Goal: Task Accomplishment & Management: Use online tool/utility

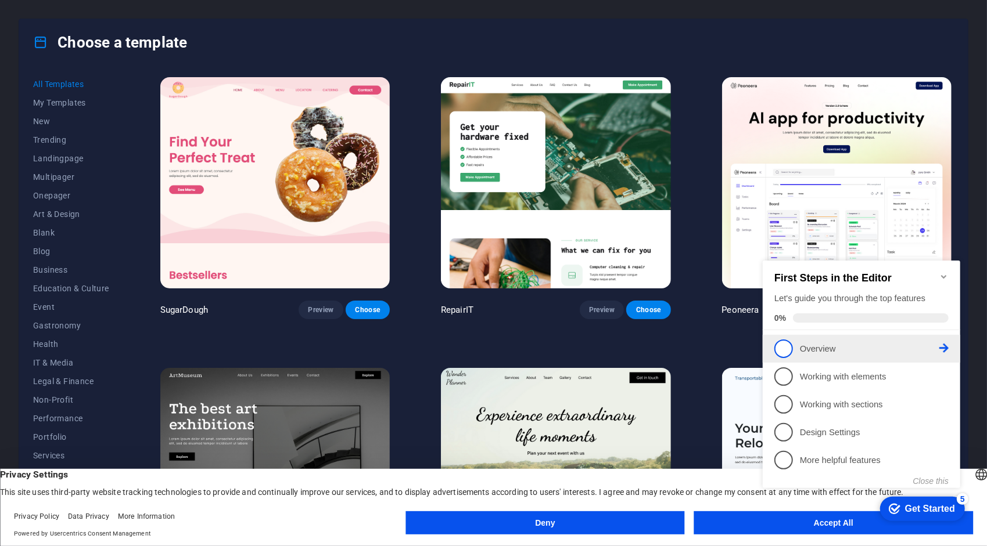
click at [941, 343] on icon at bounding box center [942, 347] width 9 height 9
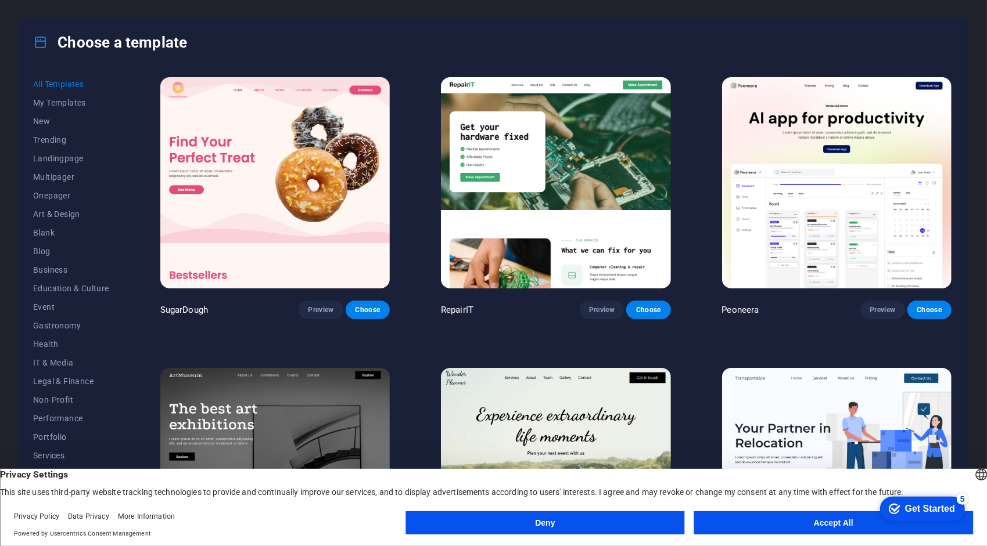
click at [731, 523] on button "Accept All" at bounding box center [833, 523] width 279 height 23
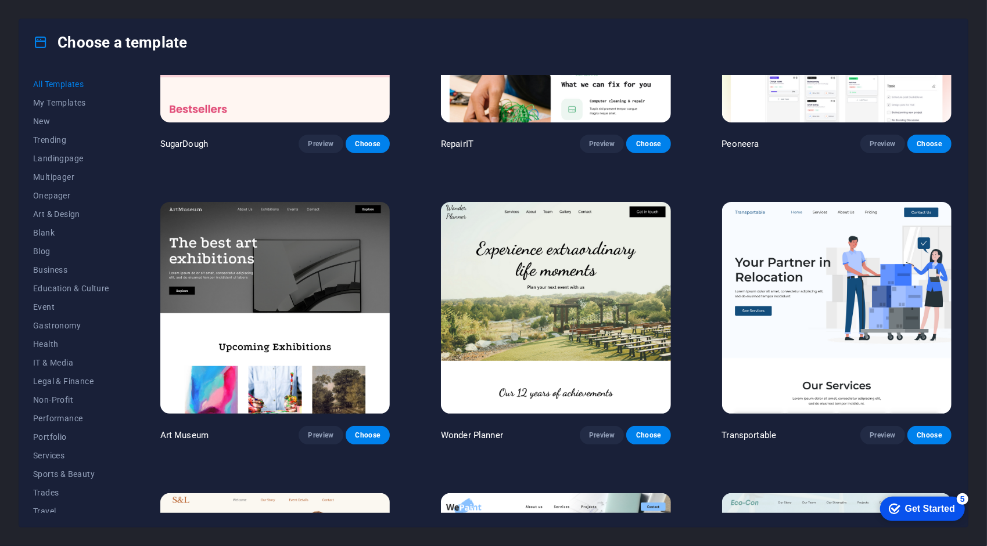
scroll to position [174, 0]
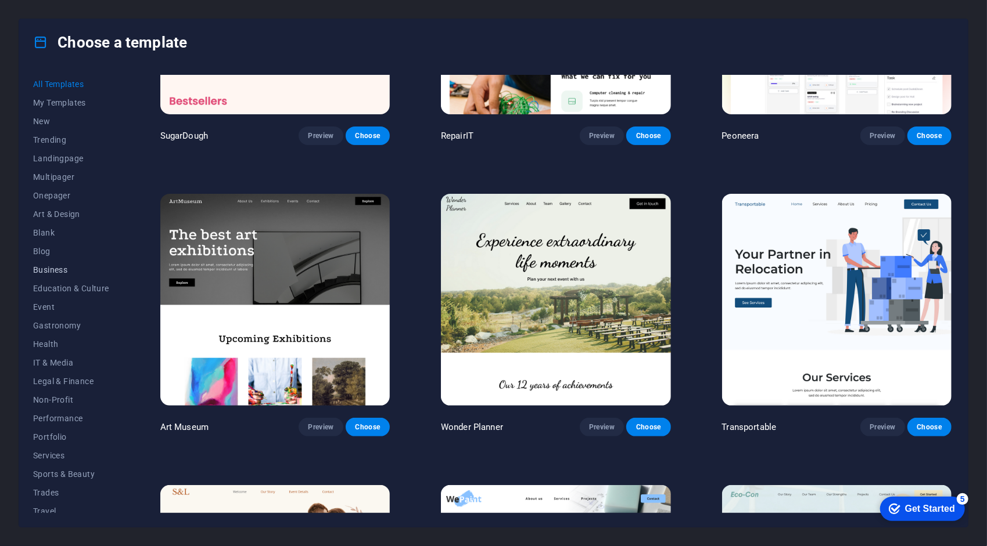
click at [62, 261] on button "Business" at bounding box center [71, 270] width 76 height 19
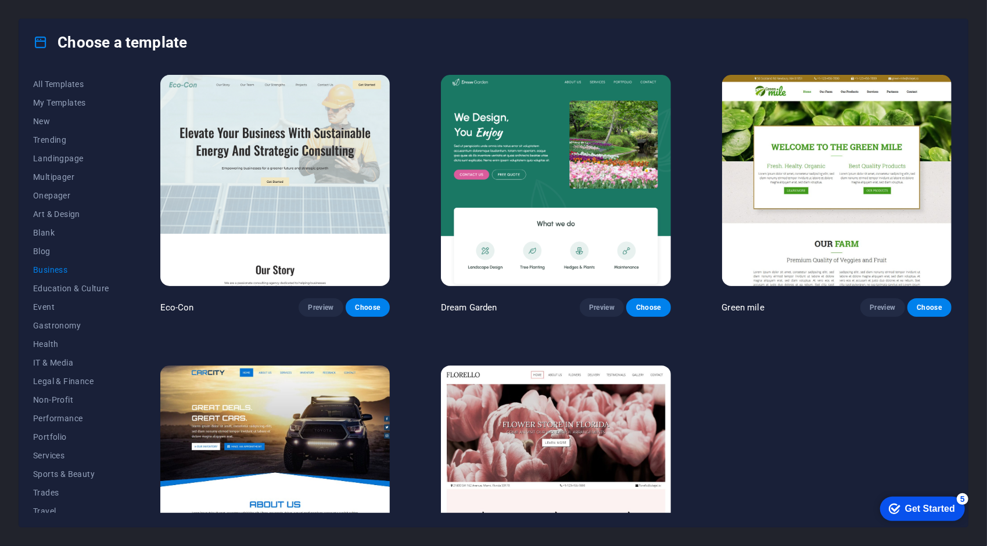
scroll to position [0, 0]
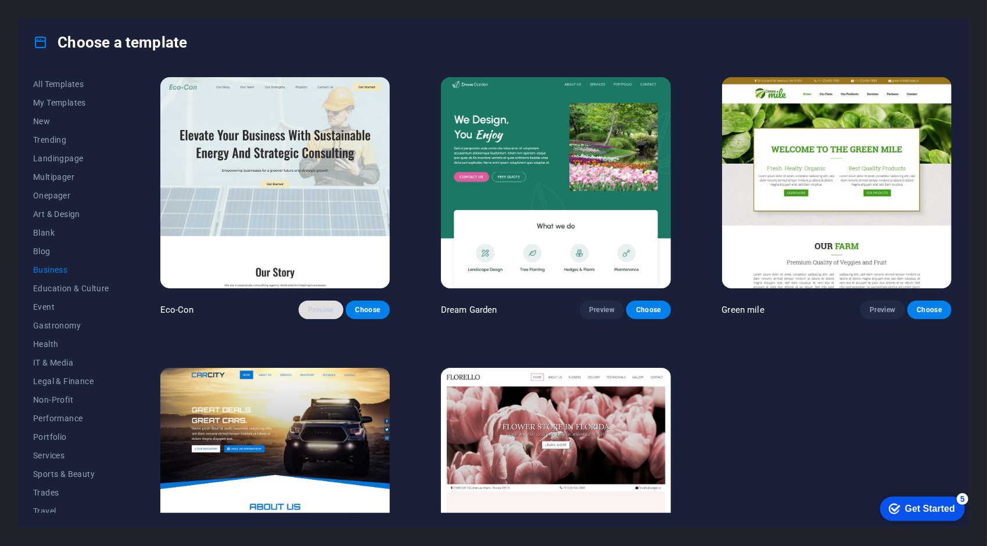
click at [323, 307] on span "Preview" at bounding box center [321, 309] width 26 height 9
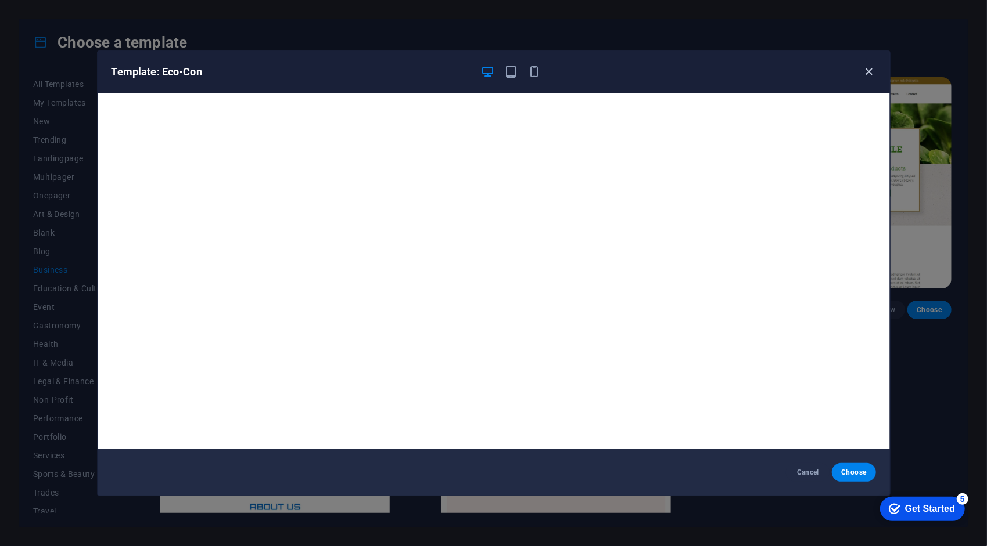
click at [864, 74] on icon "button" at bounding box center [868, 71] width 13 height 13
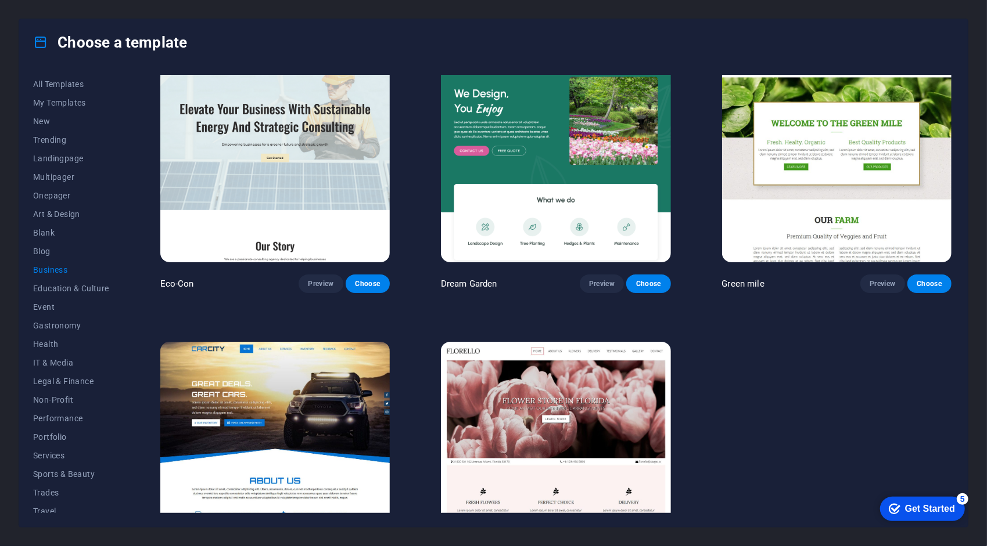
scroll to position [94, 0]
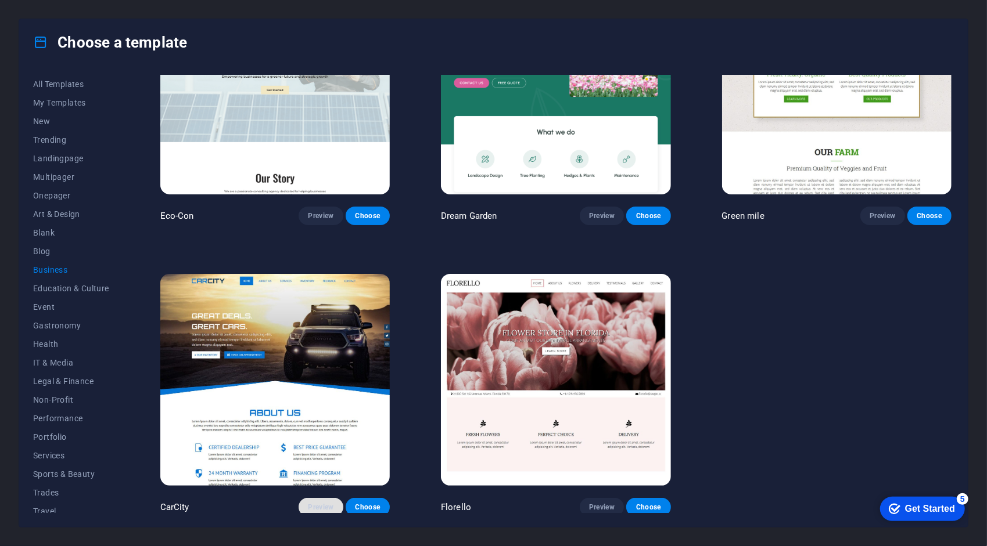
click at [321, 510] on button "Preview" at bounding box center [320, 507] width 44 height 19
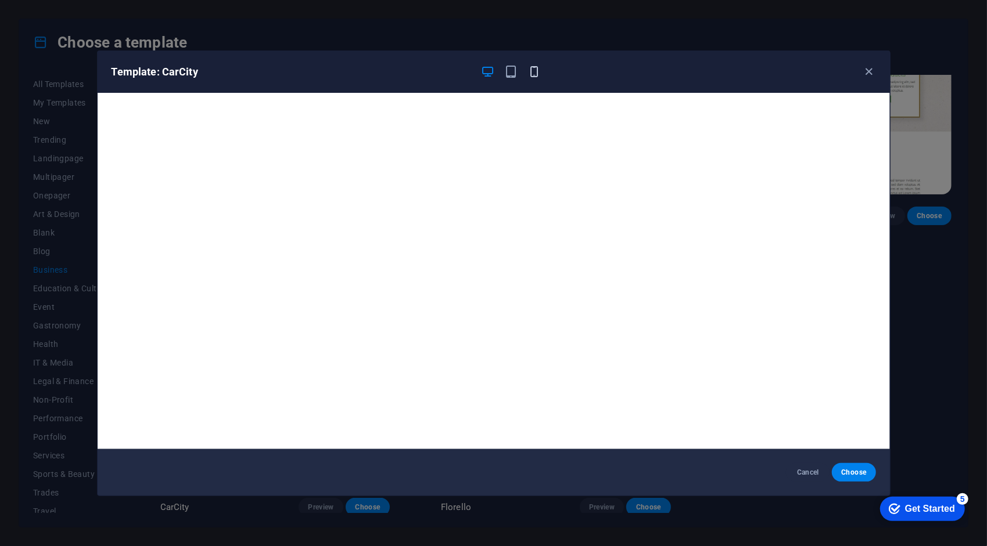
click at [530, 72] on icon "button" at bounding box center [533, 71] width 13 height 13
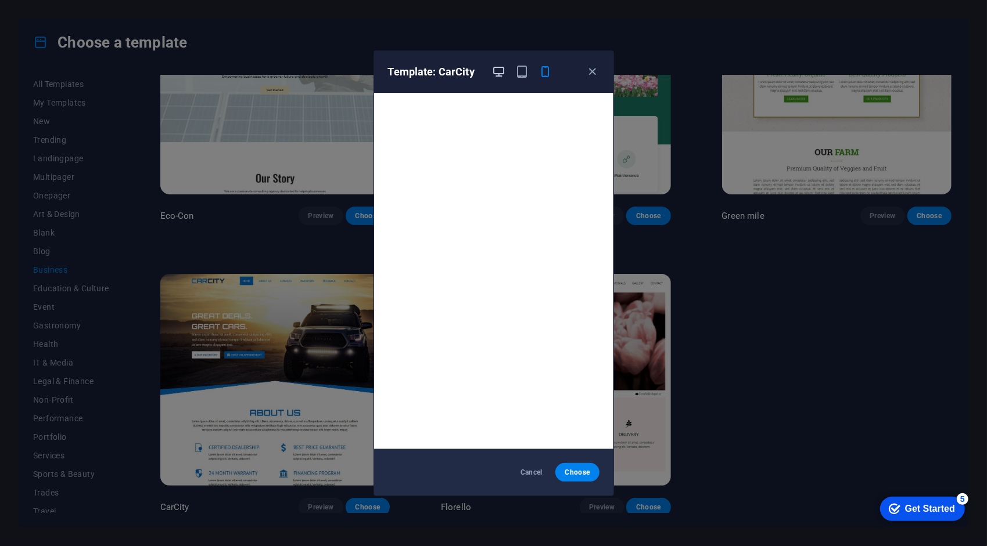
click at [498, 70] on icon "button" at bounding box center [498, 71] width 13 height 13
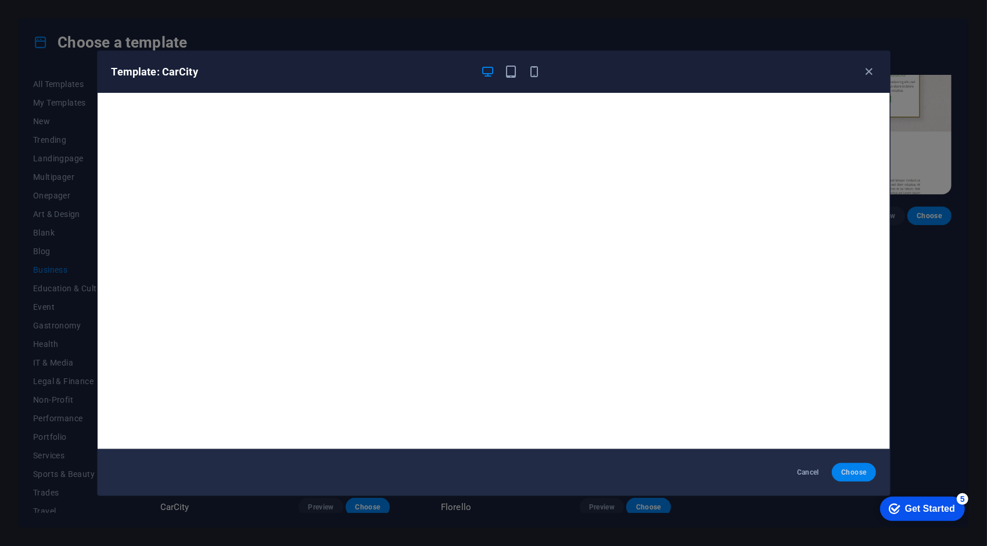
click at [851, 475] on span "Choose" at bounding box center [853, 472] width 25 height 9
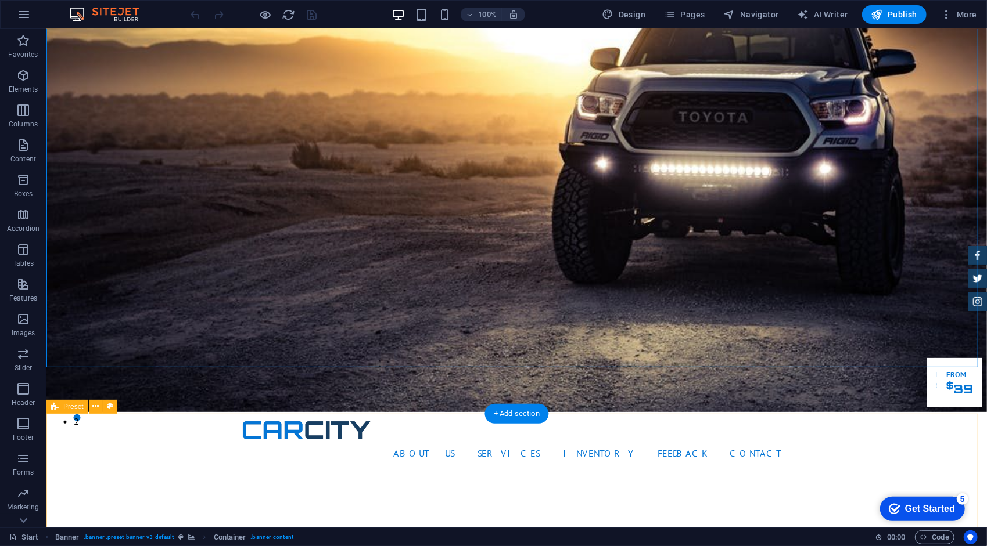
scroll to position [116, 0]
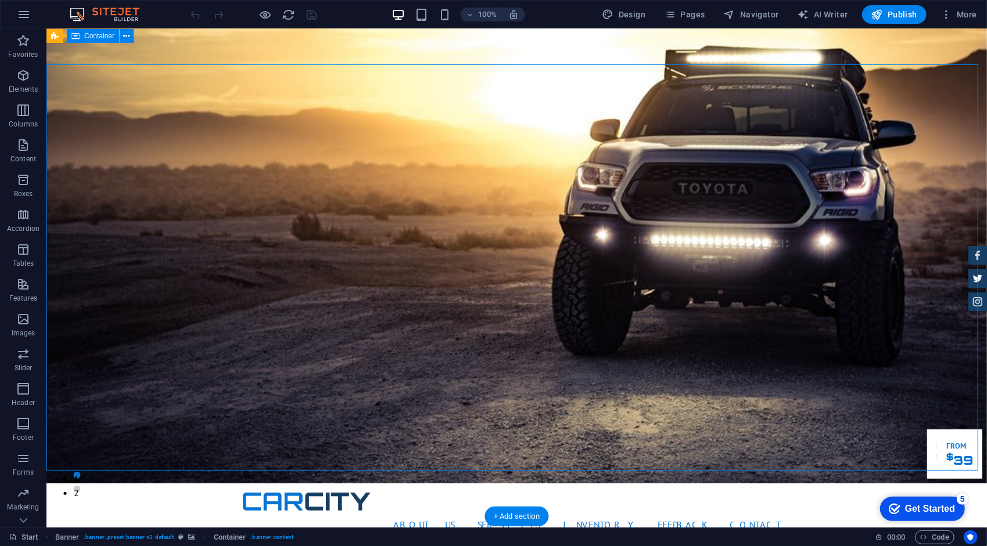
scroll to position [0, 0]
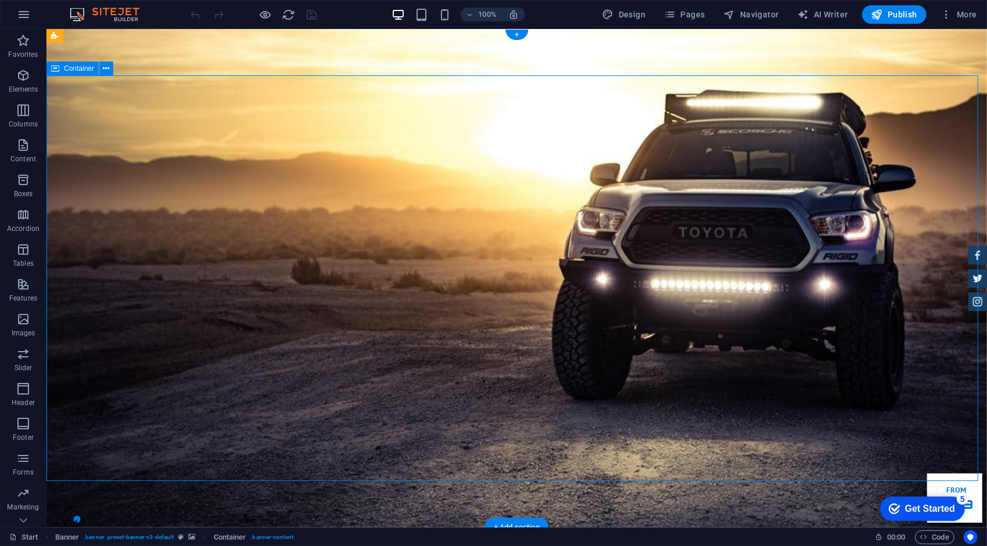
drag, startPoint x: 135, startPoint y: 243, endPoint x: 55, endPoint y: 294, distance: 94.6
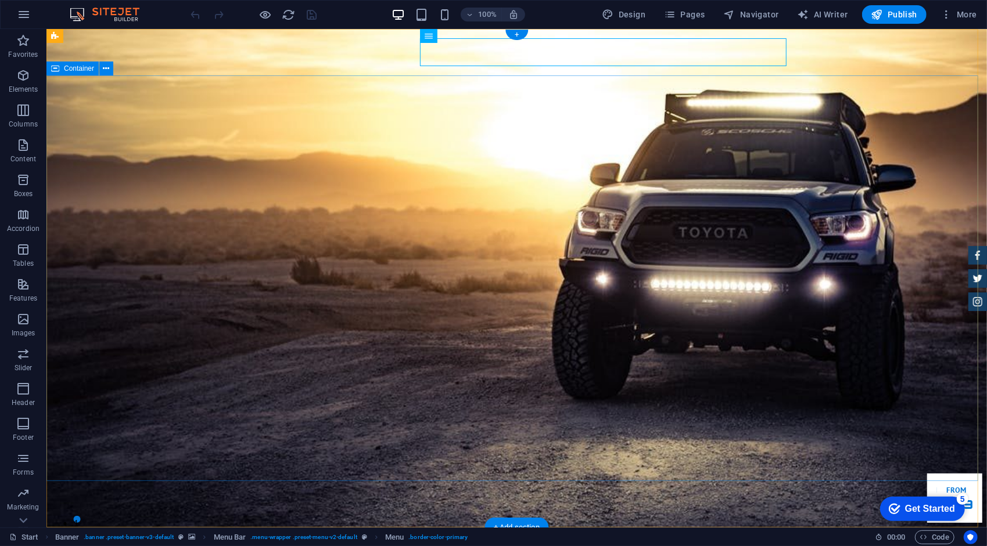
click at [466, 36] on icon at bounding box center [467, 36] width 6 height 12
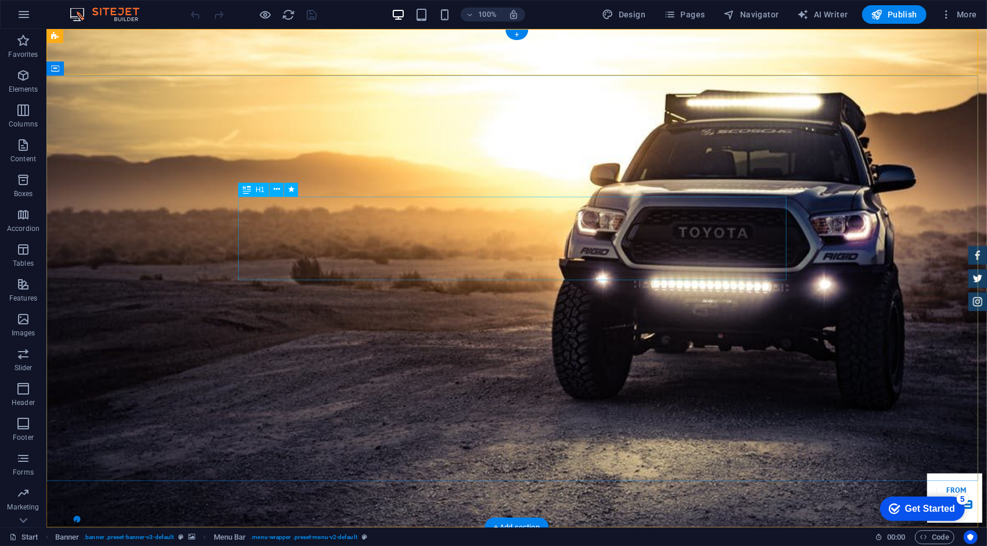
click at [312, 537] on div at bounding box center [516, 546] width 548 height 18
click at [294, 537] on div at bounding box center [516, 546] width 548 height 18
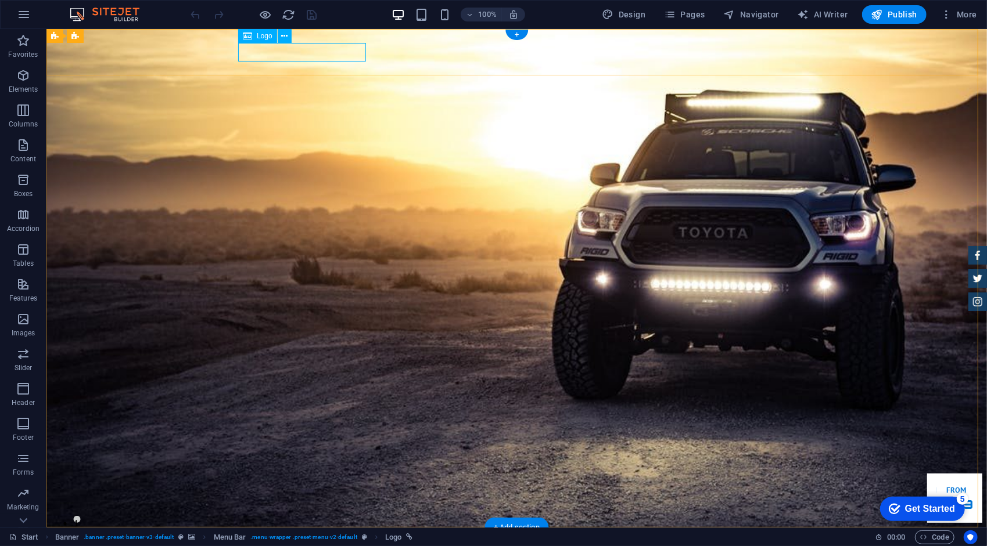
click at [294, 537] on div at bounding box center [516, 546] width 548 height 18
select select "px"
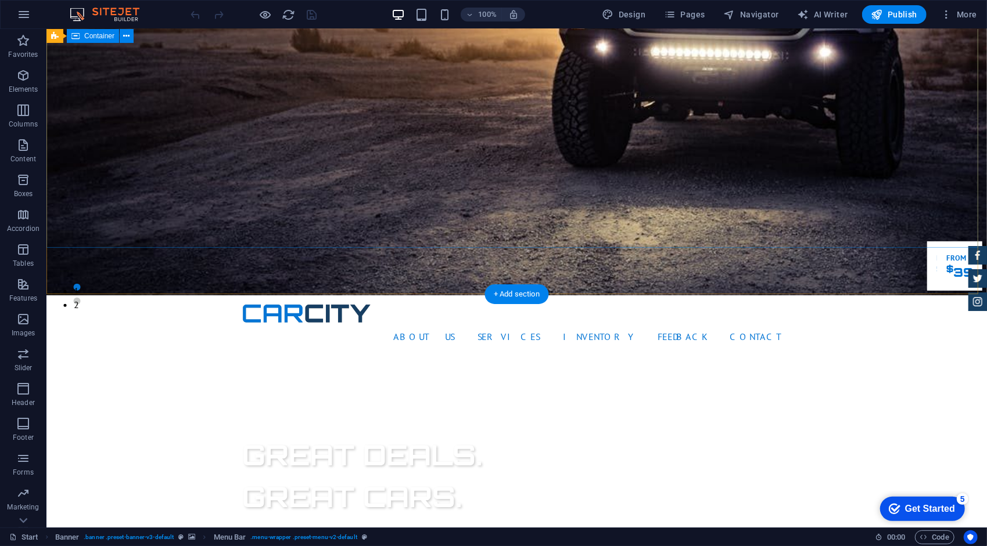
scroll to position [465, 0]
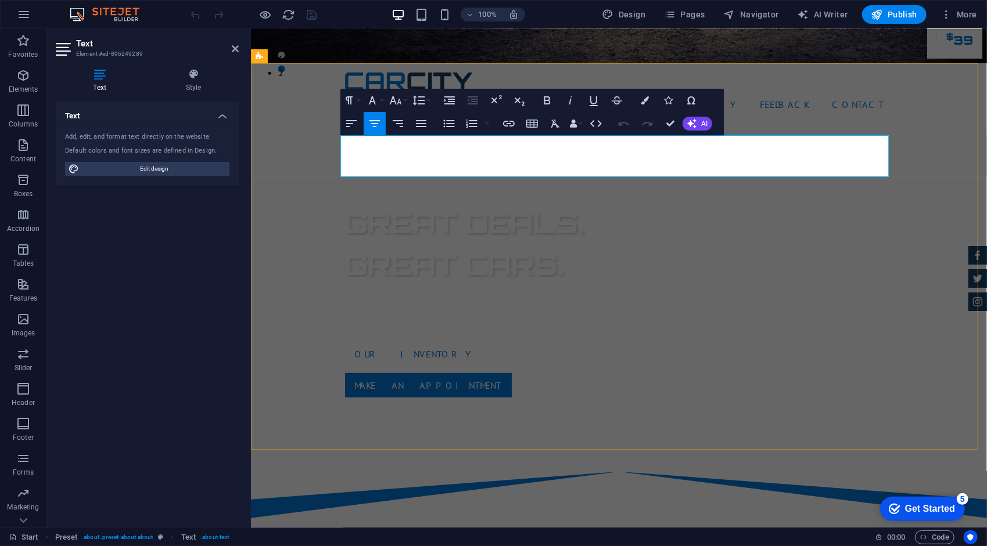
drag, startPoint x: 489, startPoint y: 161, endPoint x: 403, endPoint y: 147, distance: 87.1
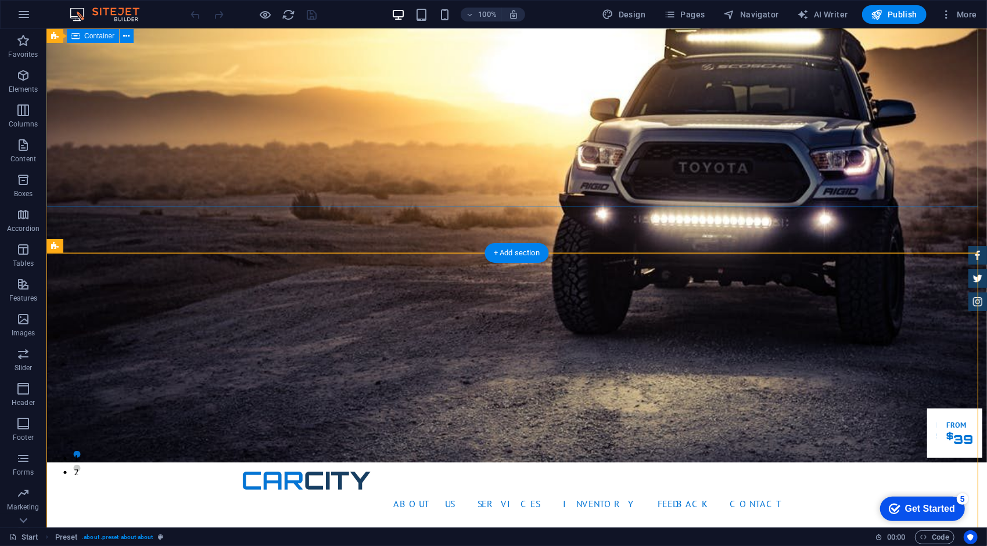
scroll to position [58, 0]
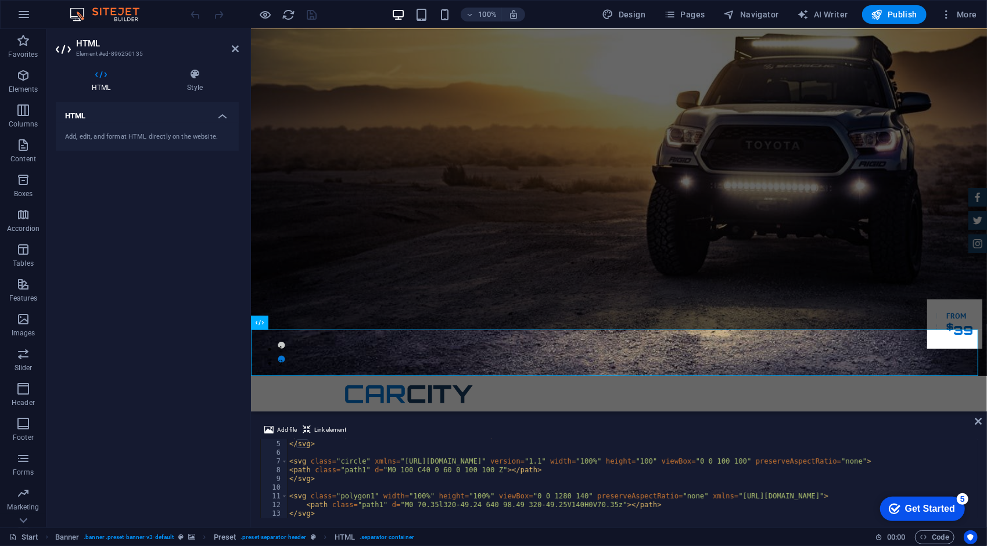
scroll to position [34, 0]
click at [207, 82] on h4 "Style" at bounding box center [195, 81] width 88 height 24
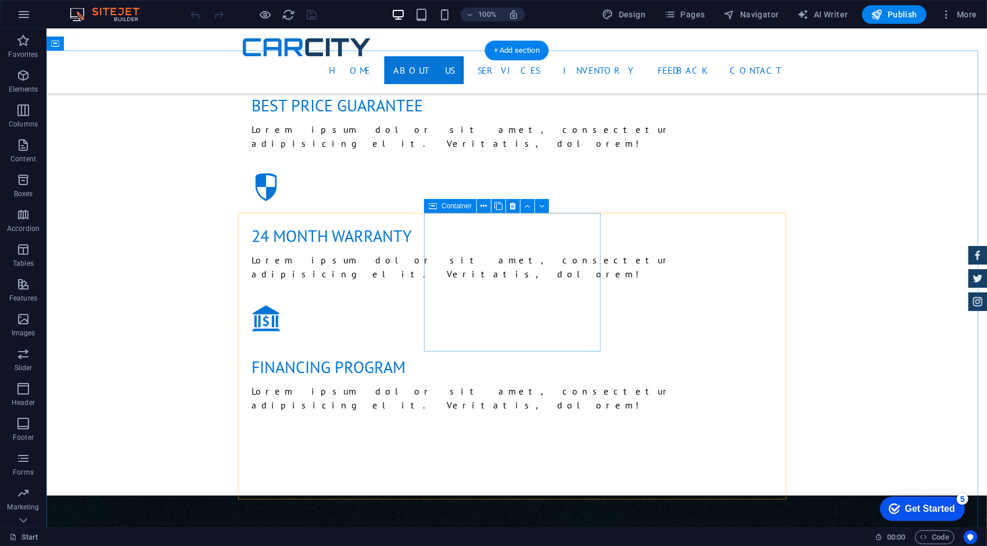
scroll to position [1278, 0]
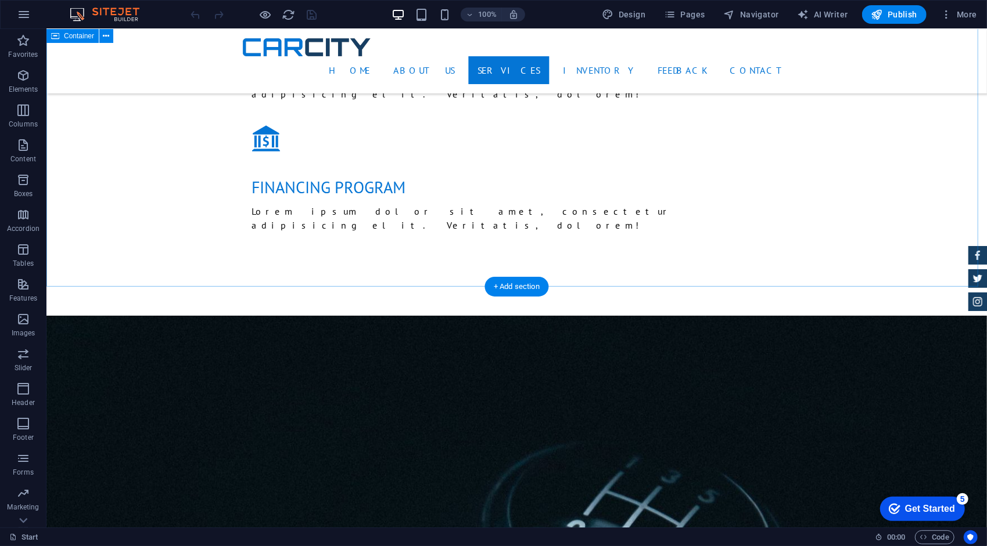
scroll to position [1452, 0]
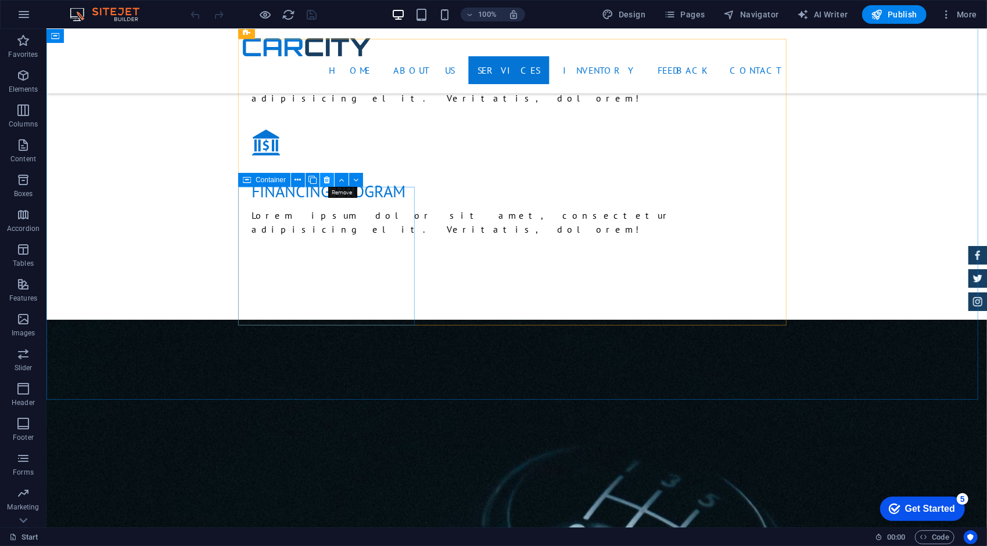
click at [324, 181] on icon at bounding box center [327, 180] width 6 height 12
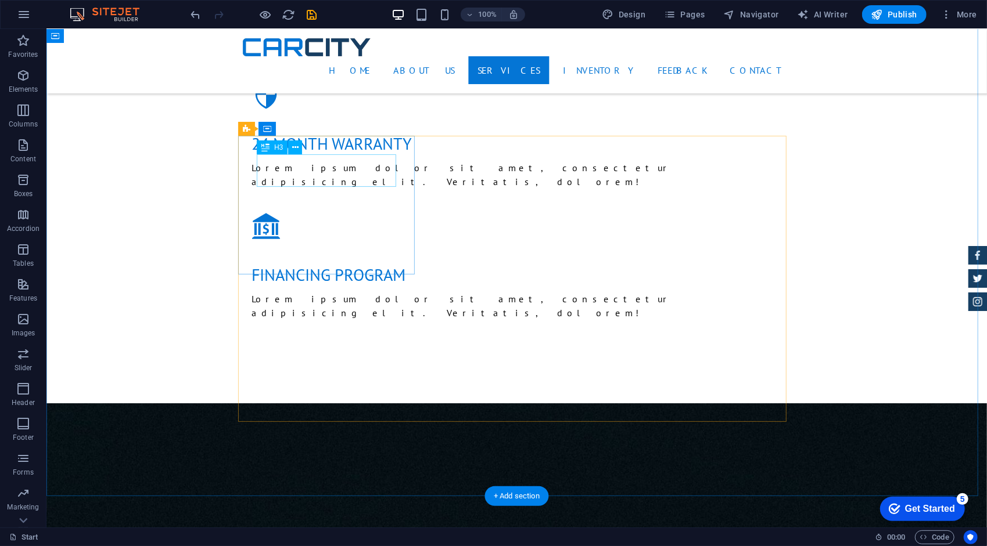
scroll to position [1336, 0]
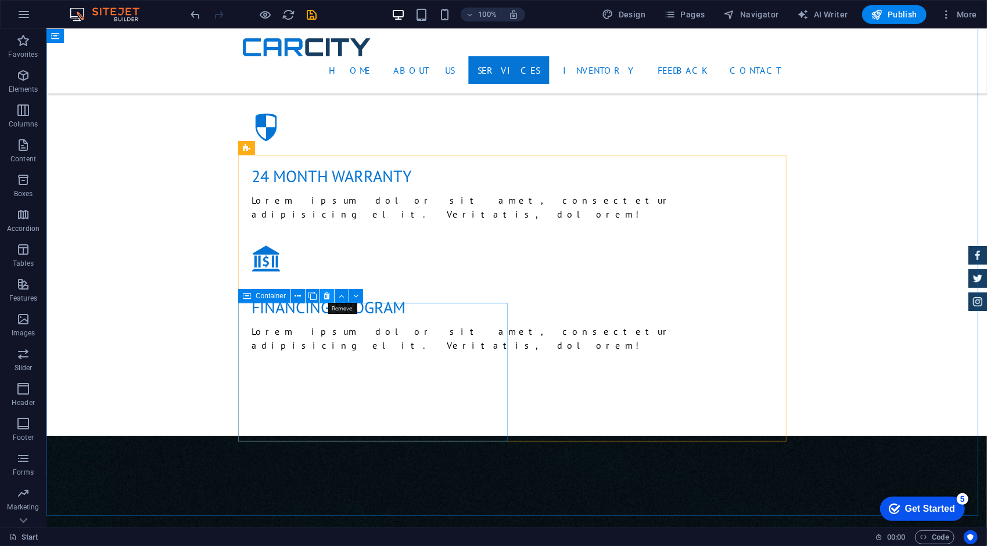
click at [328, 297] on icon at bounding box center [327, 296] width 6 height 12
click at [326, 297] on icon at bounding box center [327, 296] width 6 height 12
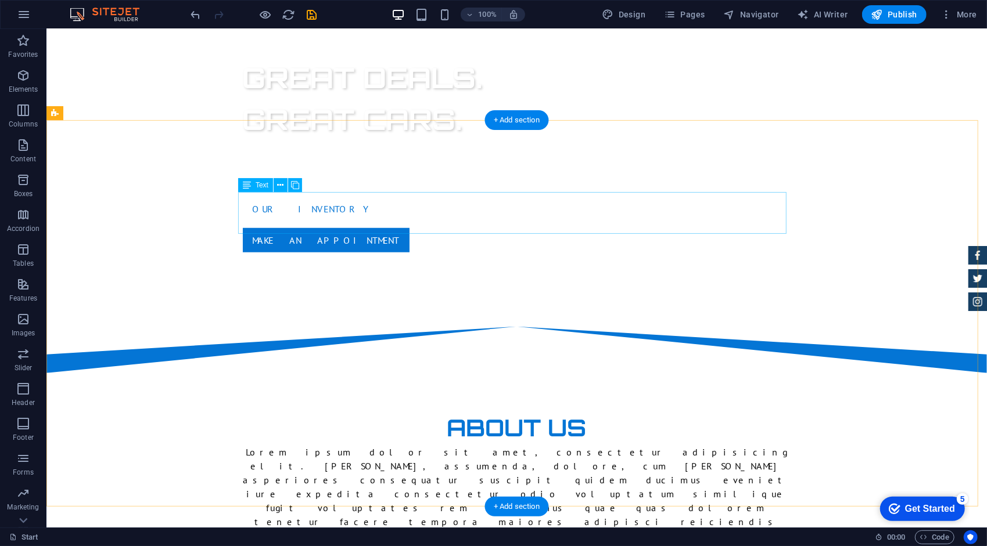
scroll to position [392, 0]
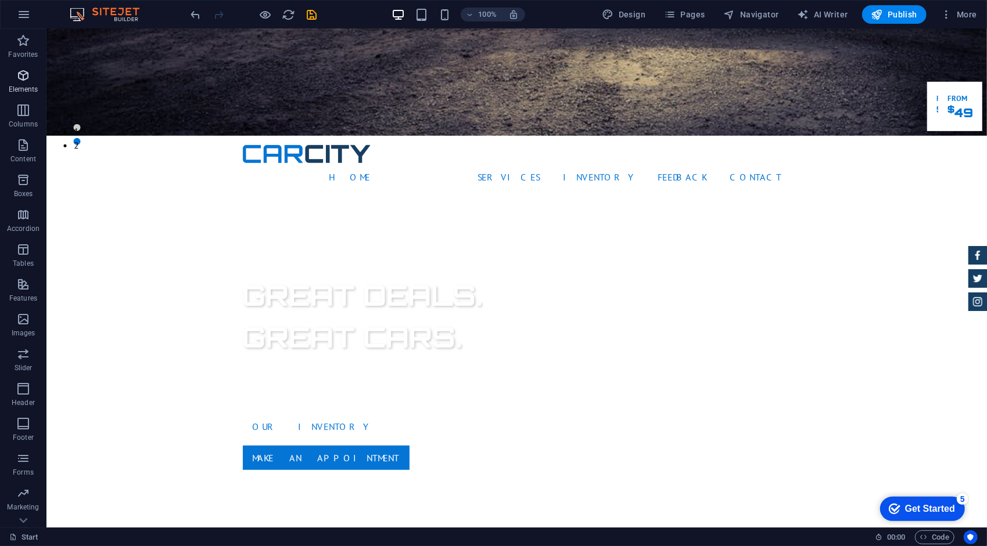
click at [9, 71] on span "Elements" at bounding box center [23, 83] width 46 height 28
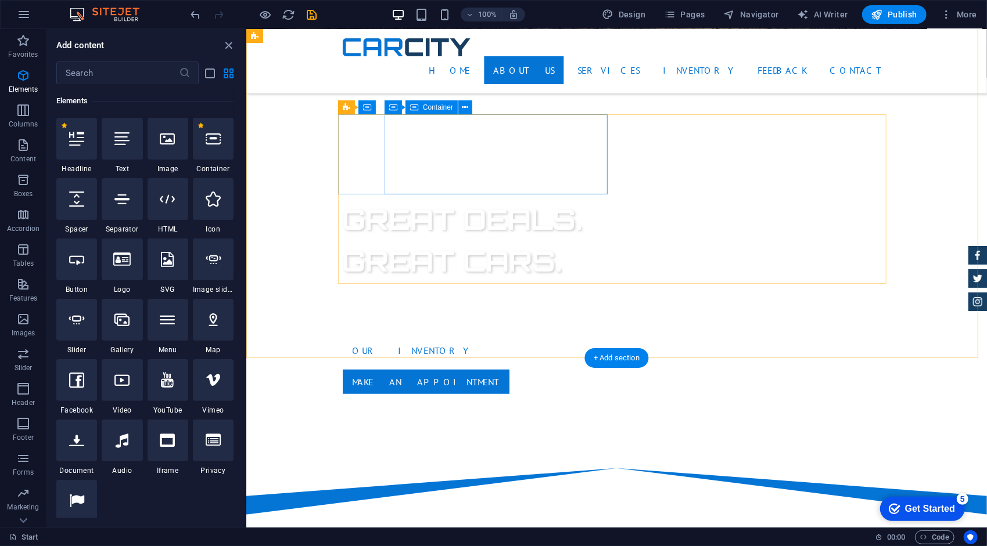
scroll to position [624, 0]
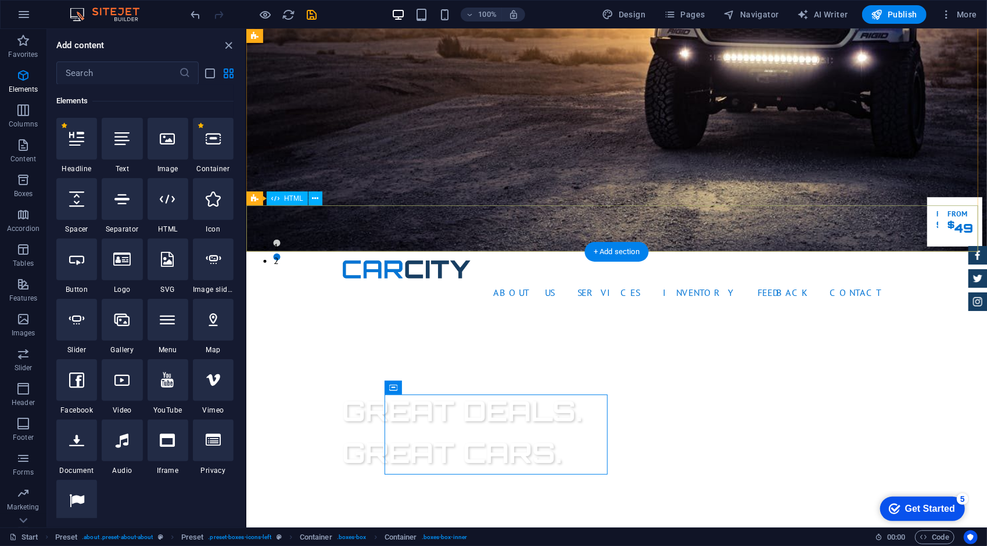
scroll to position [276, 0]
click at [294, 200] on span "HTML" at bounding box center [293, 198] width 19 height 7
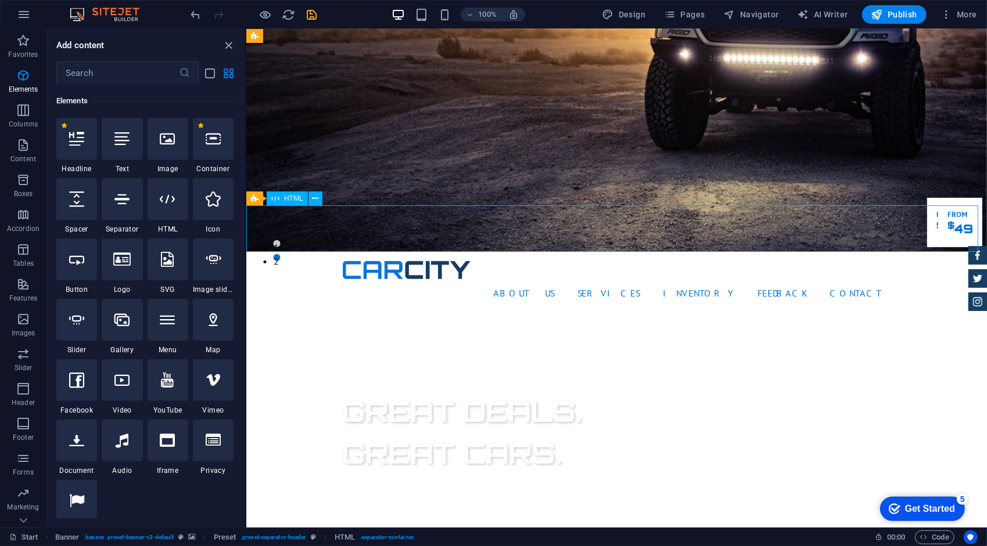
click at [293, 201] on span "HTML" at bounding box center [293, 198] width 19 height 7
click at [294, 198] on span "HTML" at bounding box center [293, 198] width 19 height 7
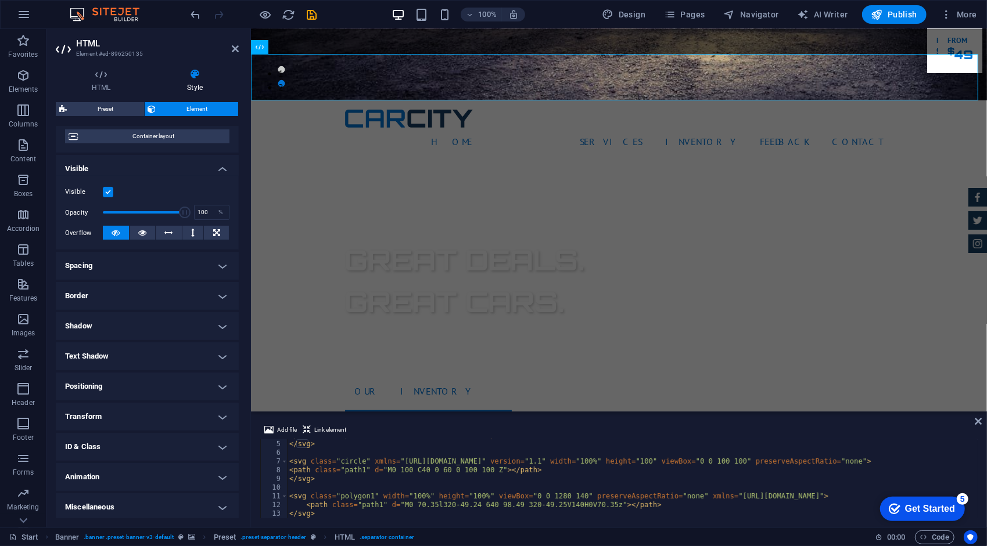
scroll to position [98, 0]
click at [157, 315] on h4 "Shadow" at bounding box center [147, 324] width 183 height 28
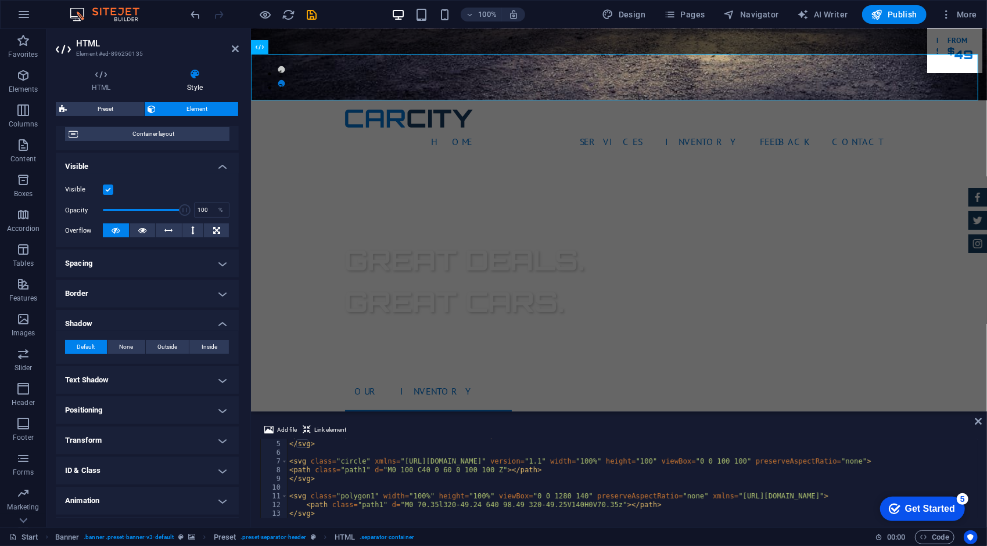
click at [158, 318] on h4 "Shadow" at bounding box center [147, 320] width 183 height 21
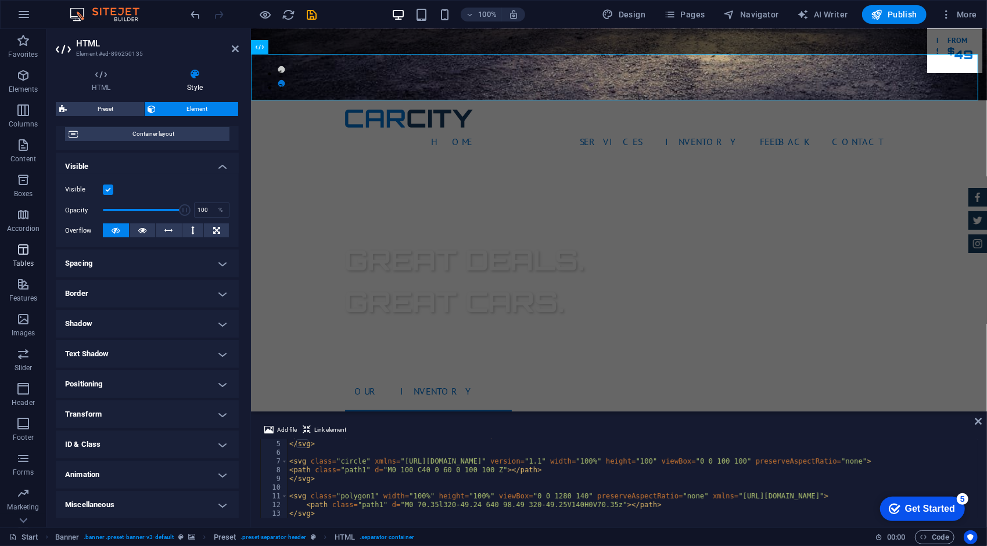
click at [31, 255] on span "Tables" at bounding box center [23, 257] width 46 height 28
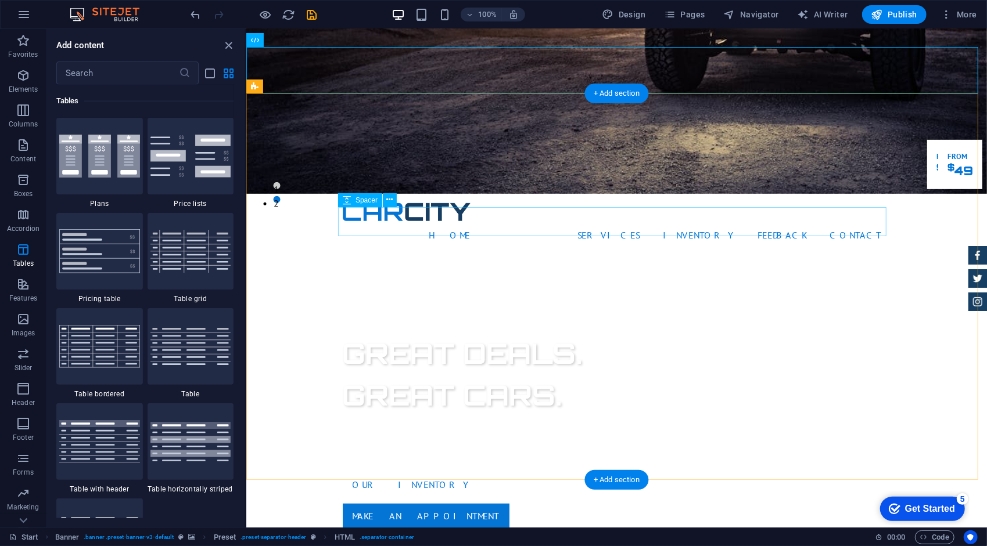
scroll to position [566, 0]
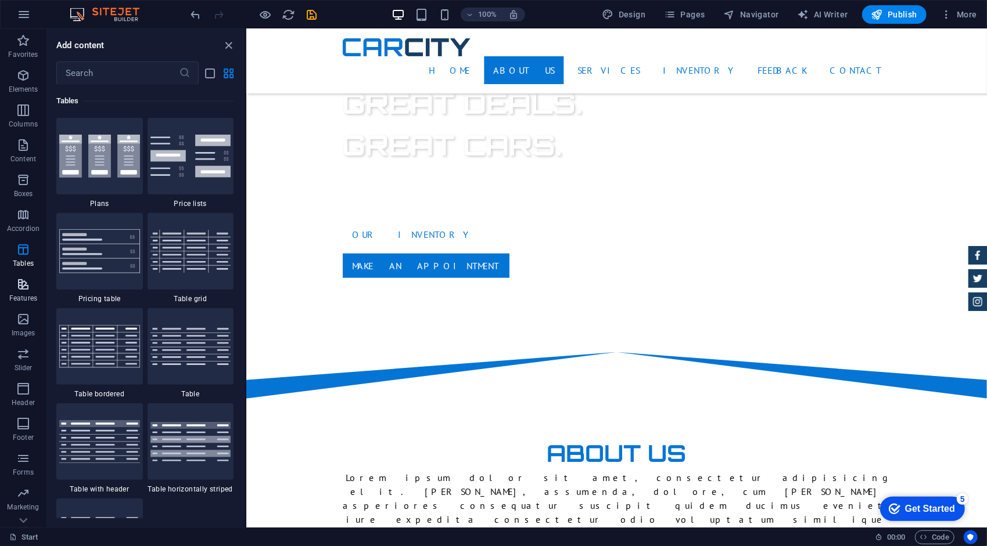
click at [14, 289] on span "Features" at bounding box center [23, 292] width 46 height 28
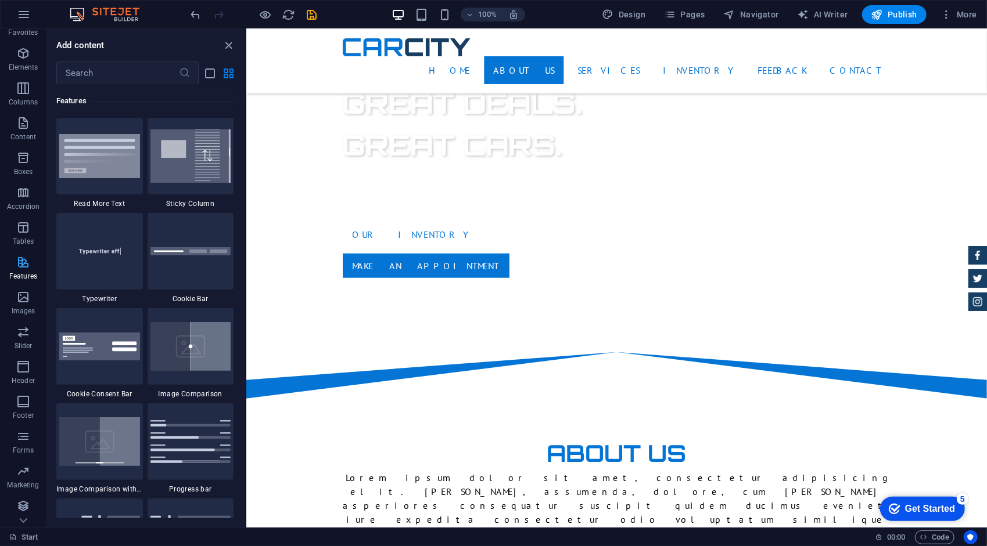
scroll to position [23, 0]
click at [29, 333] on icon "button" at bounding box center [23, 331] width 14 height 14
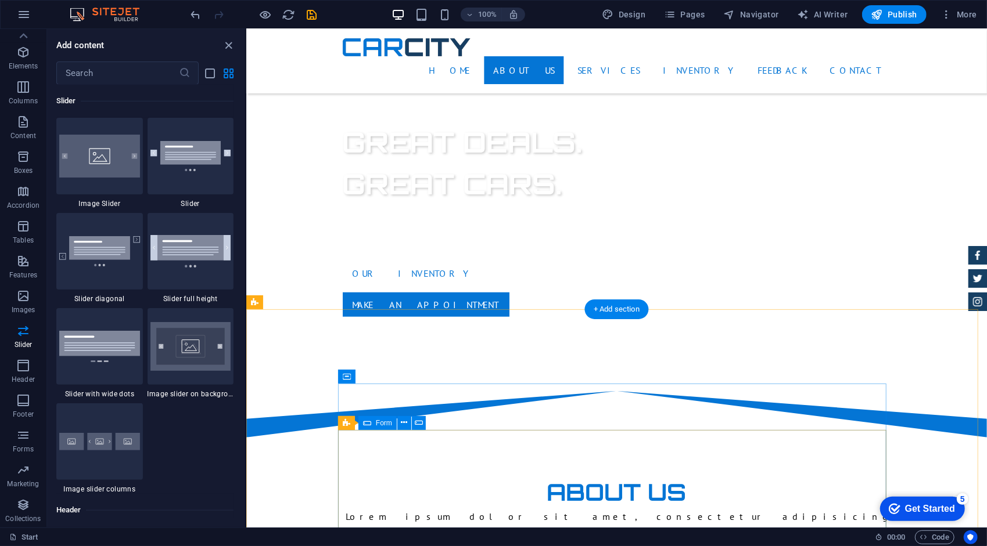
scroll to position [624, 0]
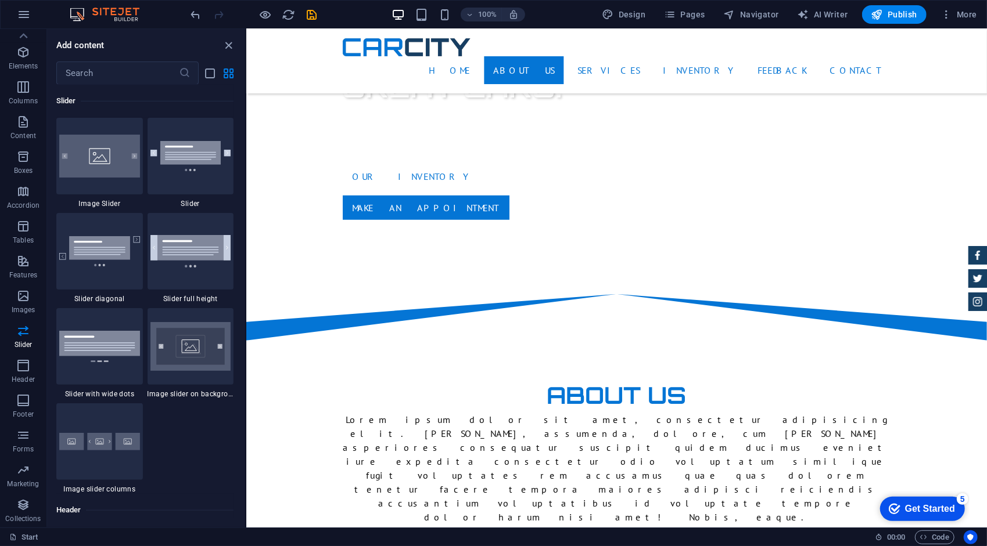
click at [912, 505] on div "Get Started" at bounding box center [929, 508] width 50 height 10
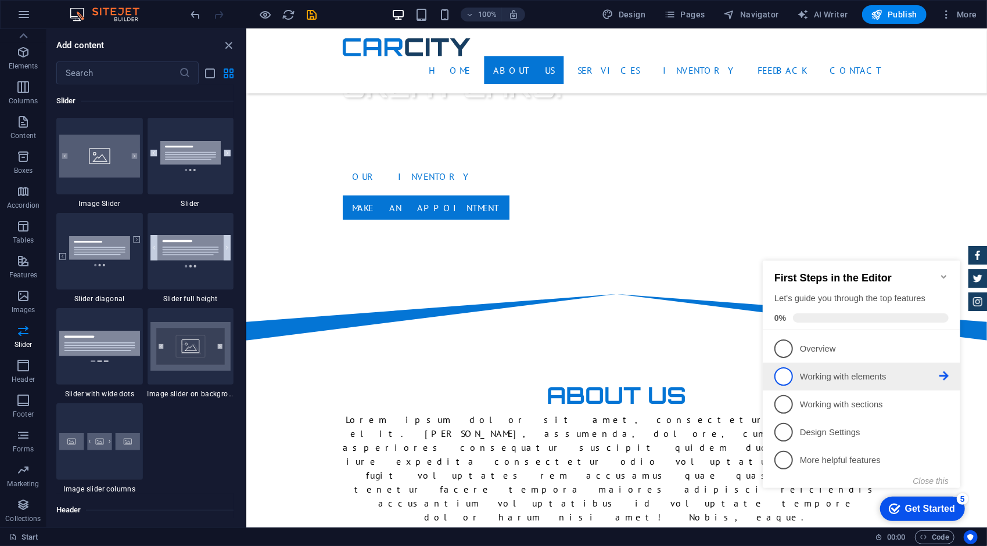
click at [876, 376] on p "Working with elements - incomplete" at bounding box center [868, 377] width 139 height 12
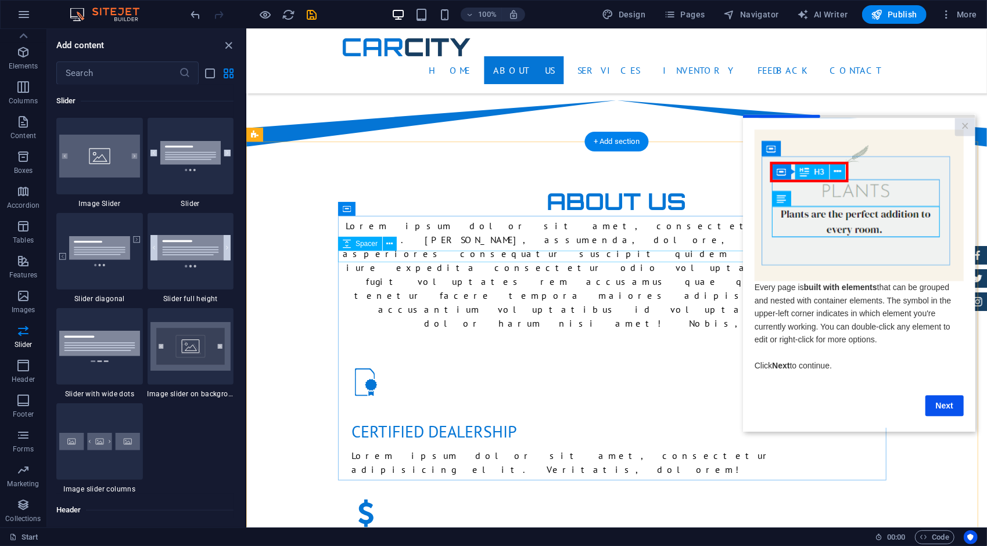
scroll to position [857, 0]
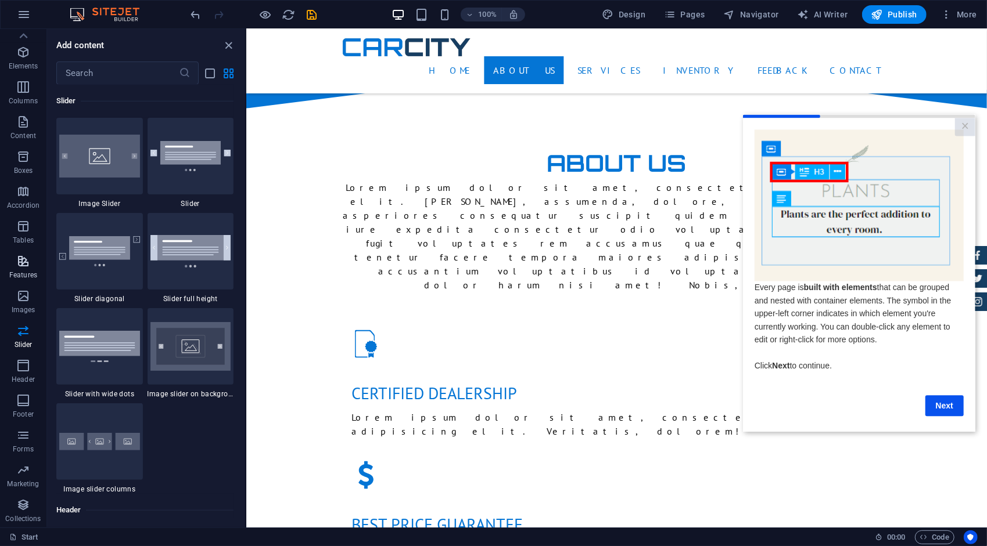
click at [29, 276] on p "Features" at bounding box center [23, 275] width 28 height 9
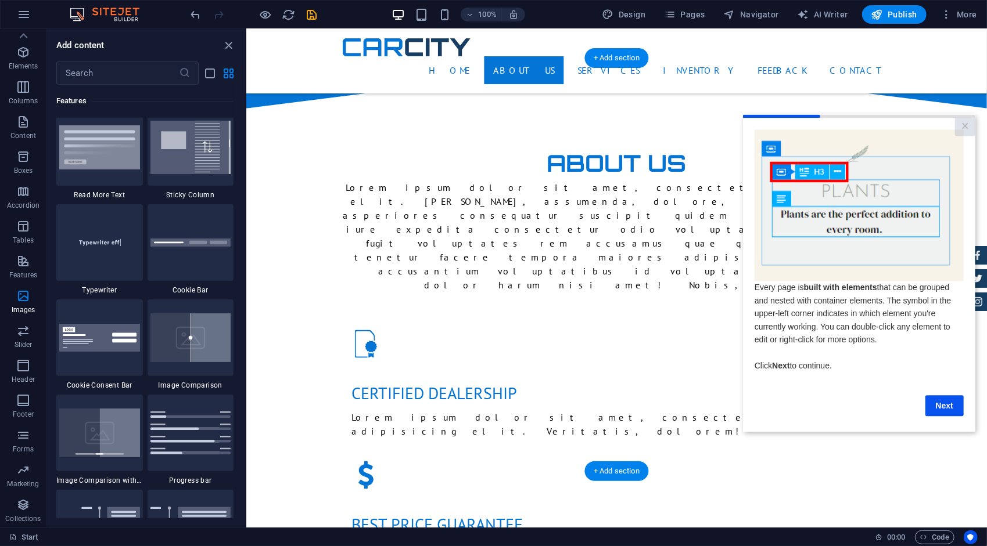
scroll to position [4527, 0]
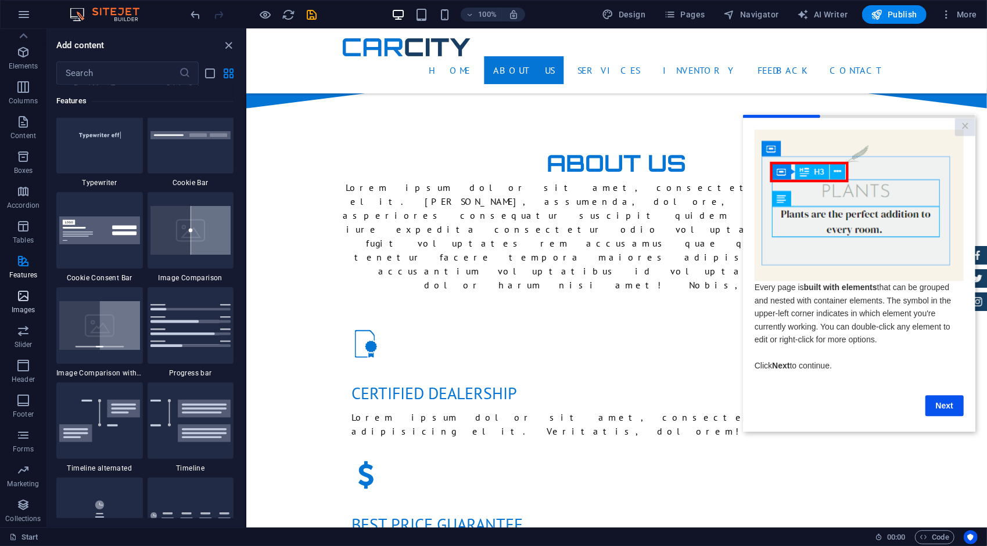
click at [16, 304] on span "Images" at bounding box center [23, 303] width 46 height 28
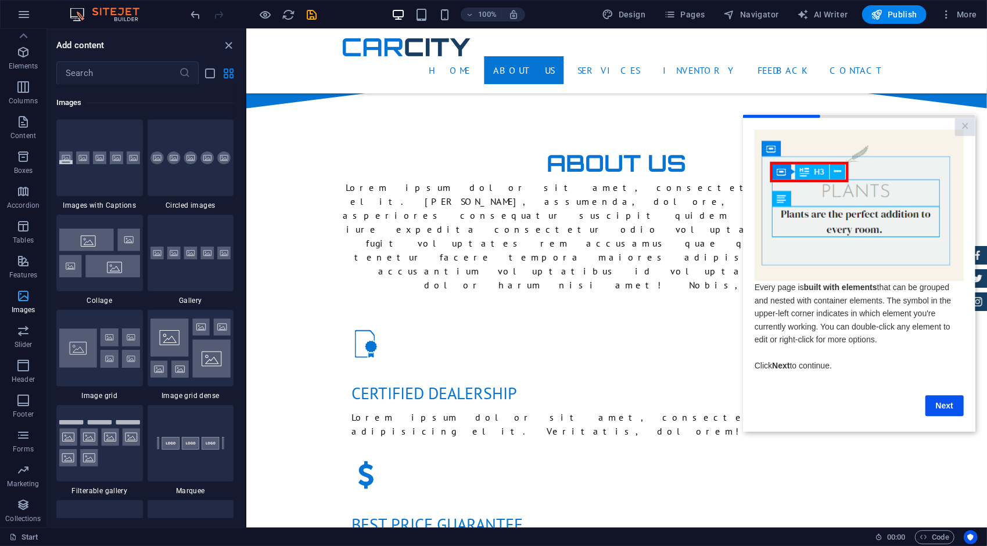
scroll to position [5889, 0]
click at [166, 246] on div at bounding box center [191, 251] width 87 height 77
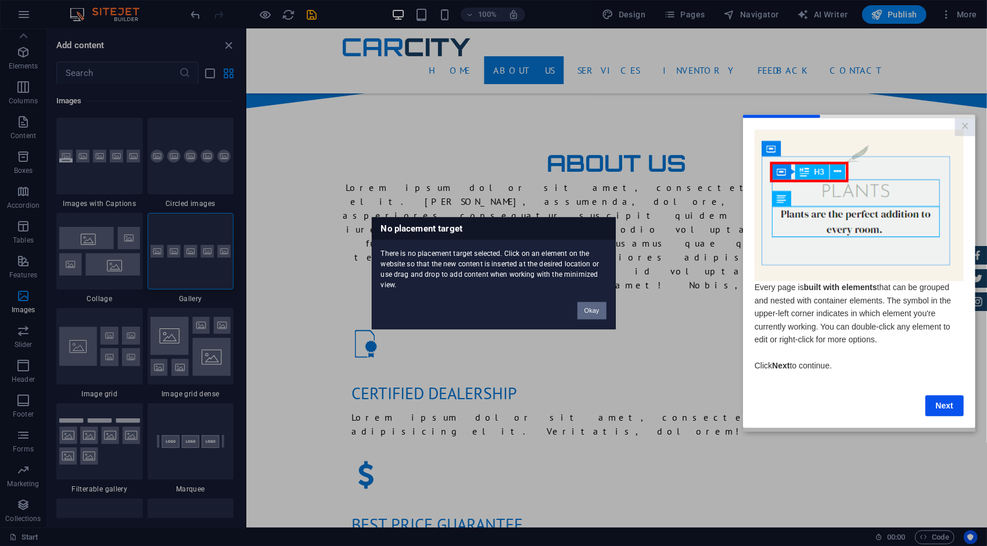
click at [590, 309] on button "Okay" at bounding box center [591, 310] width 29 height 17
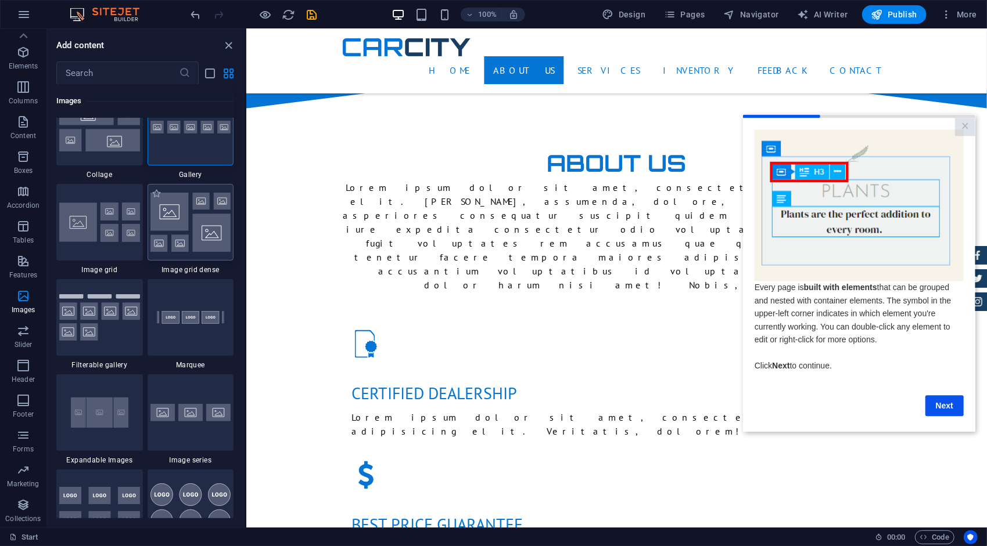
scroll to position [6121, 0]
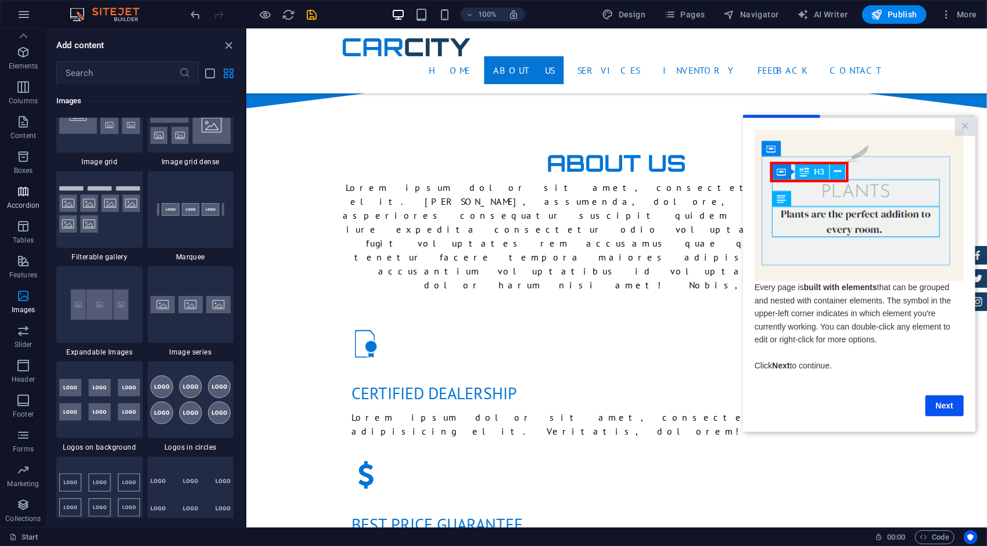
click at [21, 186] on icon "button" at bounding box center [23, 192] width 14 height 14
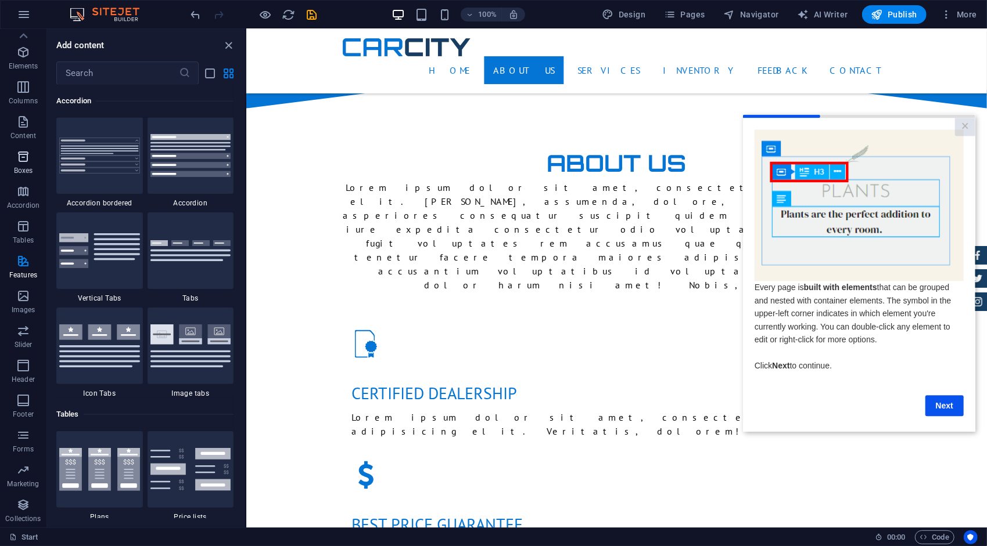
scroll to position [3707, 0]
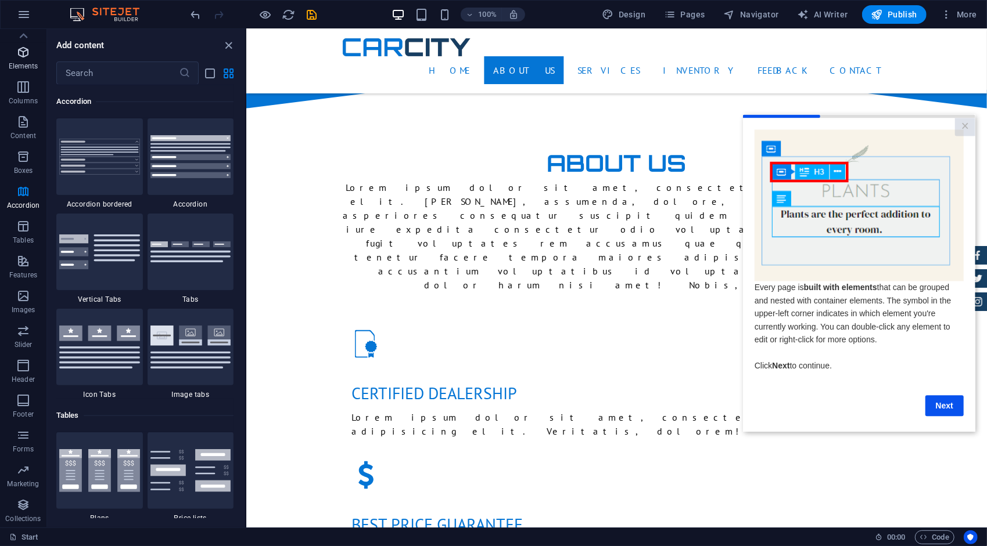
click at [24, 70] on p "Elements" at bounding box center [24, 66] width 30 height 9
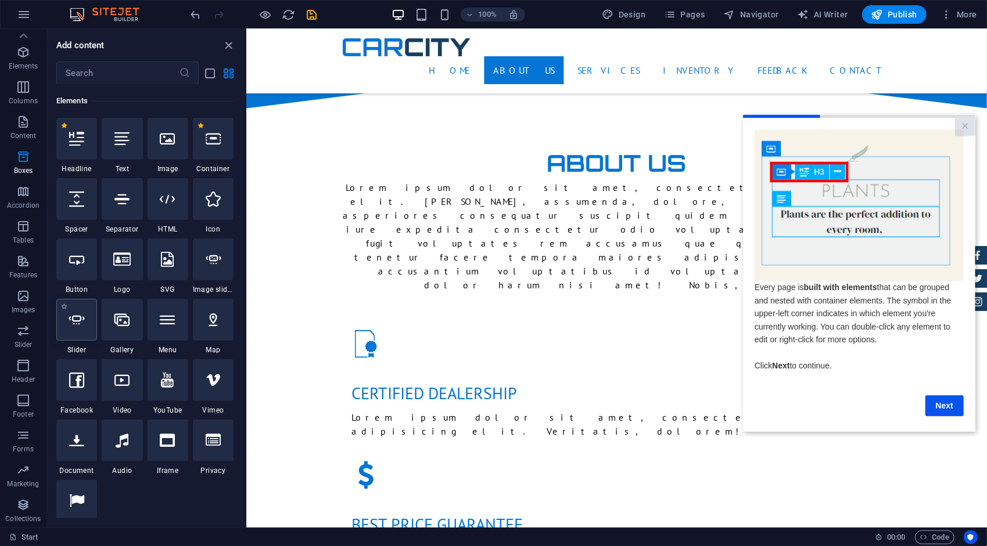
scroll to position [123, 0]
